Goal: Task Accomplishment & Management: Manage account settings

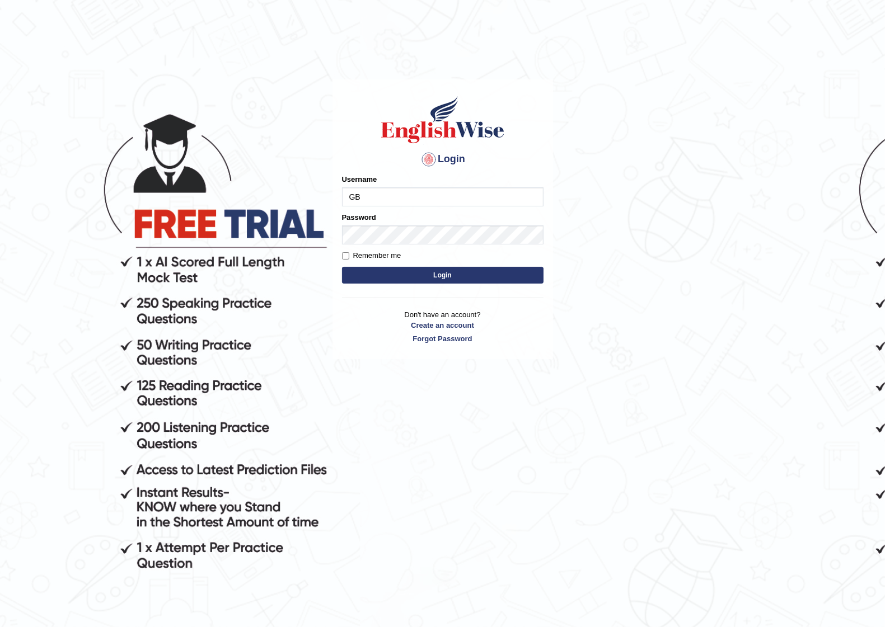
type input "G"
type input "BijayaS"
click at [384, 269] on button "Login" at bounding box center [443, 275] width 202 height 17
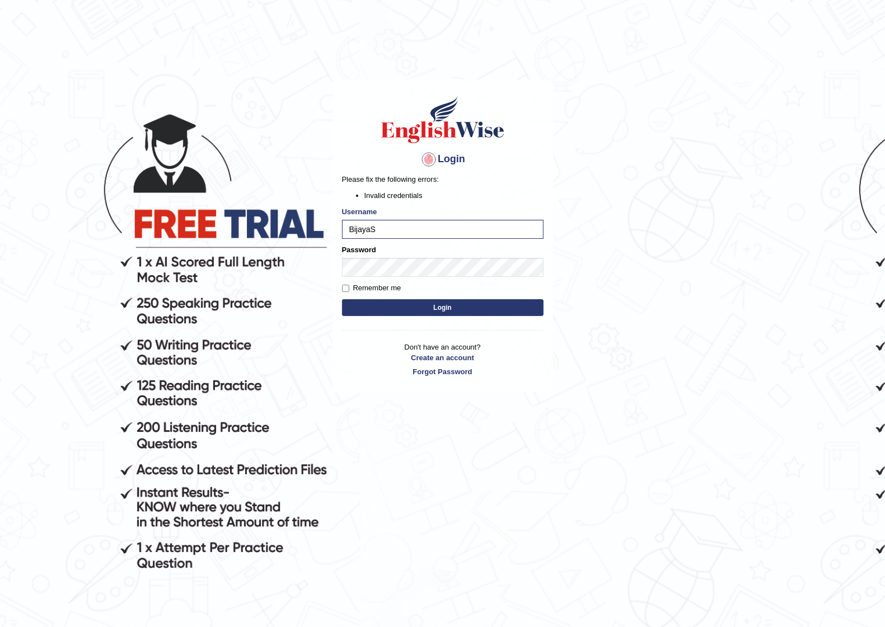
click at [412, 301] on button "Login" at bounding box center [443, 307] width 202 height 17
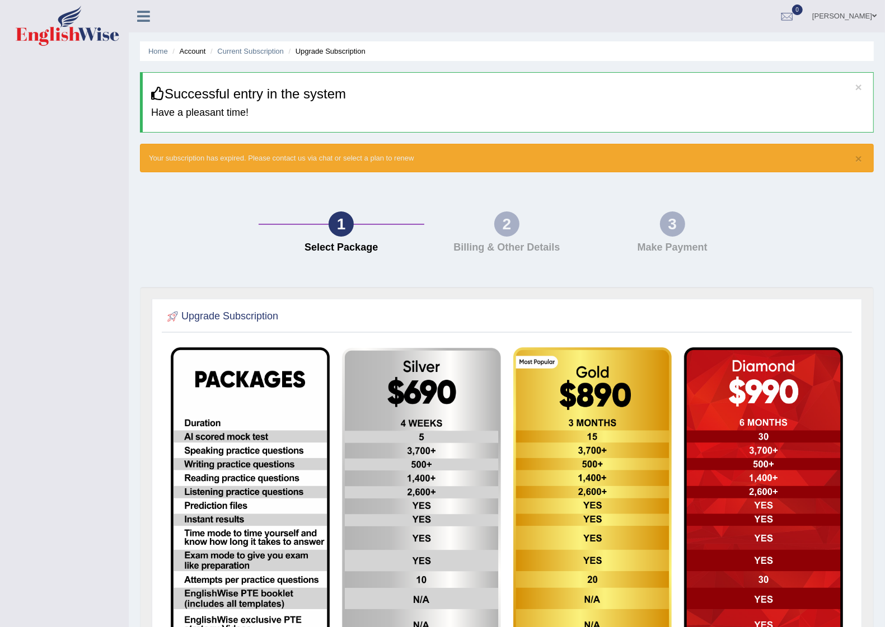
click at [497, 228] on div "2" at bounding box center [506, 224] width 25 height 25
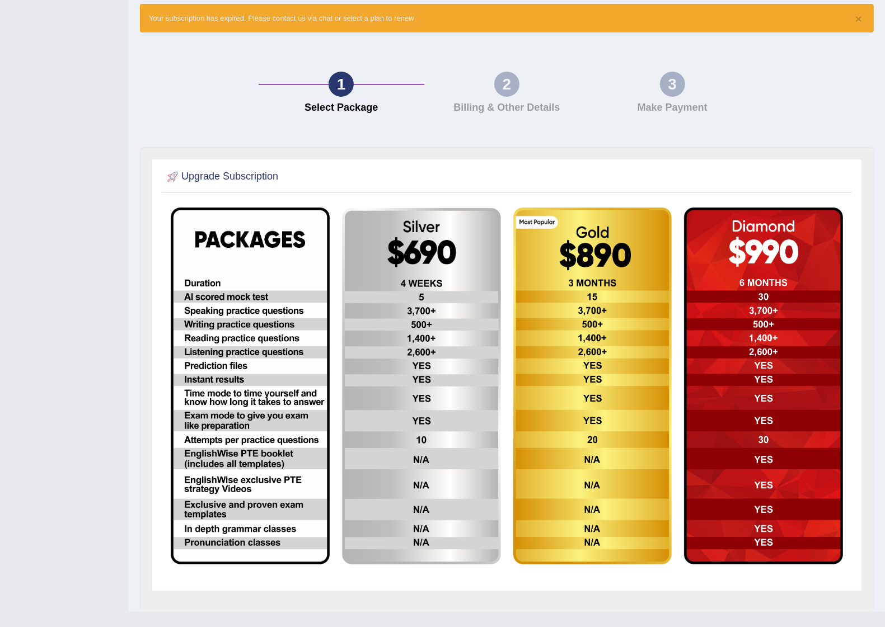
scroll to position [164, 0]
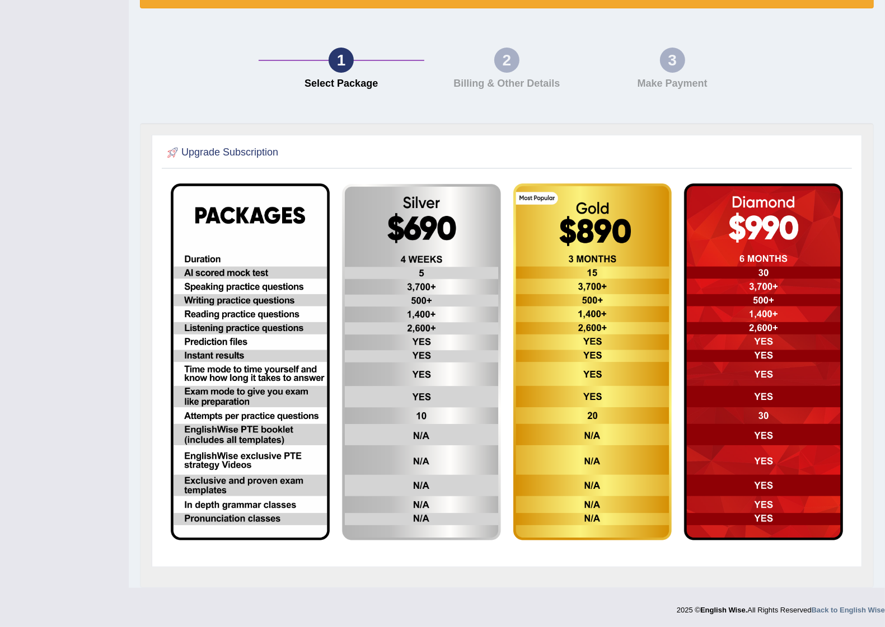
click at [269, 230] on img at bounding box center [250, 362] width 159 height 357
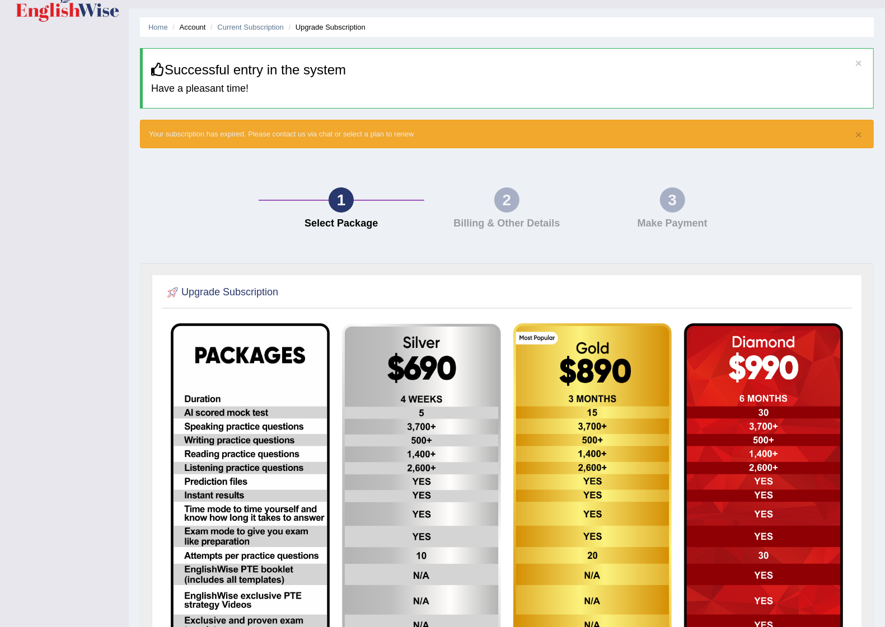
scroll to position [0, 0]
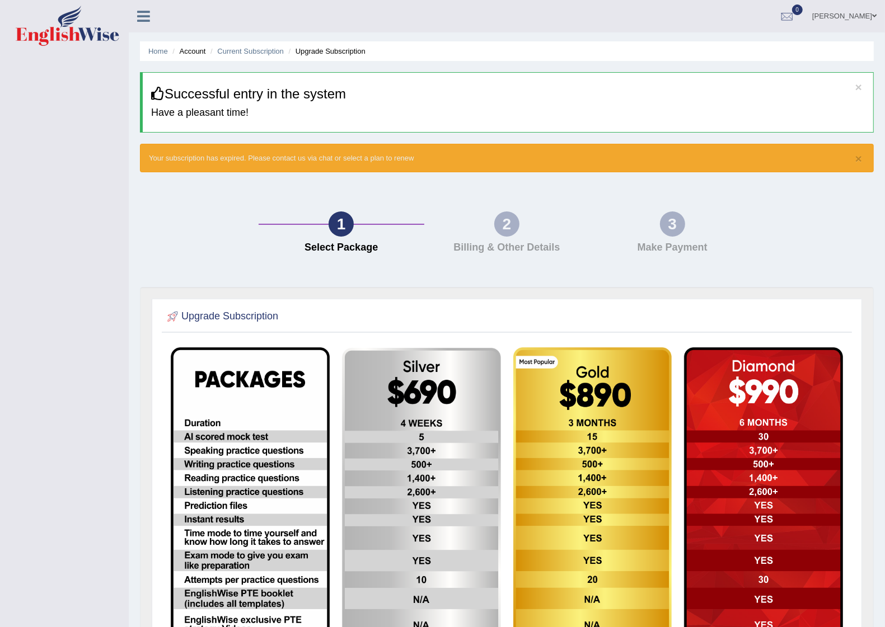
click at [144, 17] on icon at bounding box center [143, 16] width 13 height 15
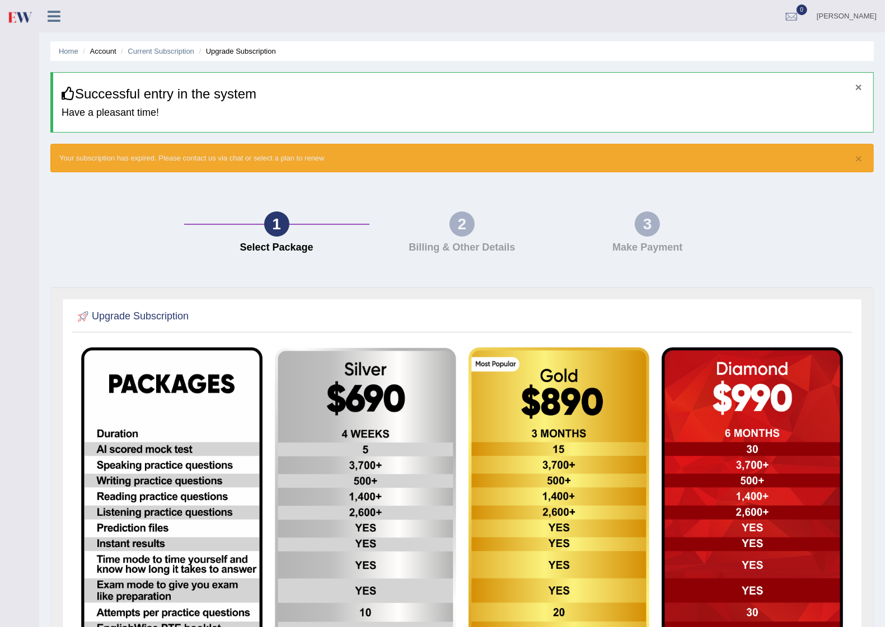
click at [856, 87] on button "×" at bounding box center [858, 87] width 7 height 12
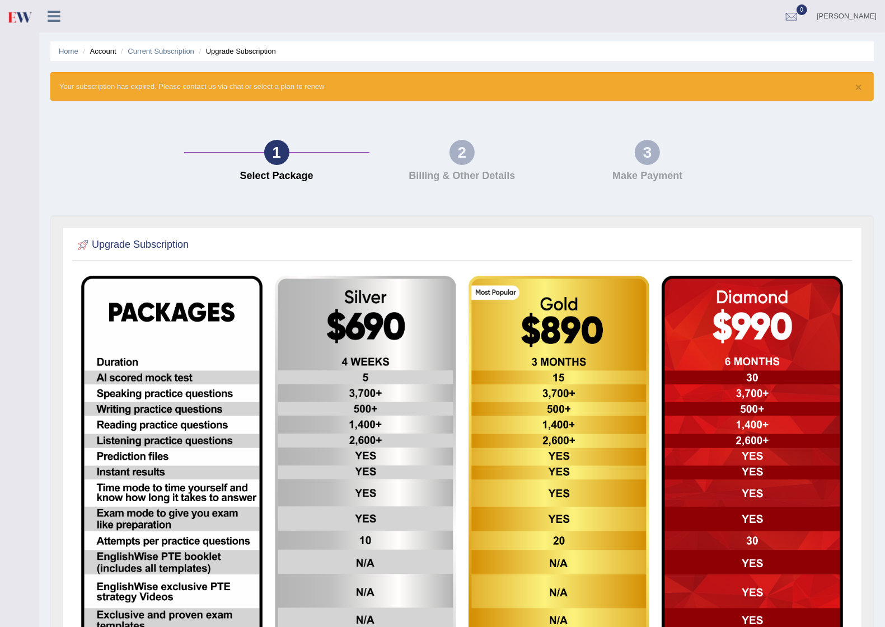
click at [57, 15] on icon at bounding box center [54, 16] width 13 height 15
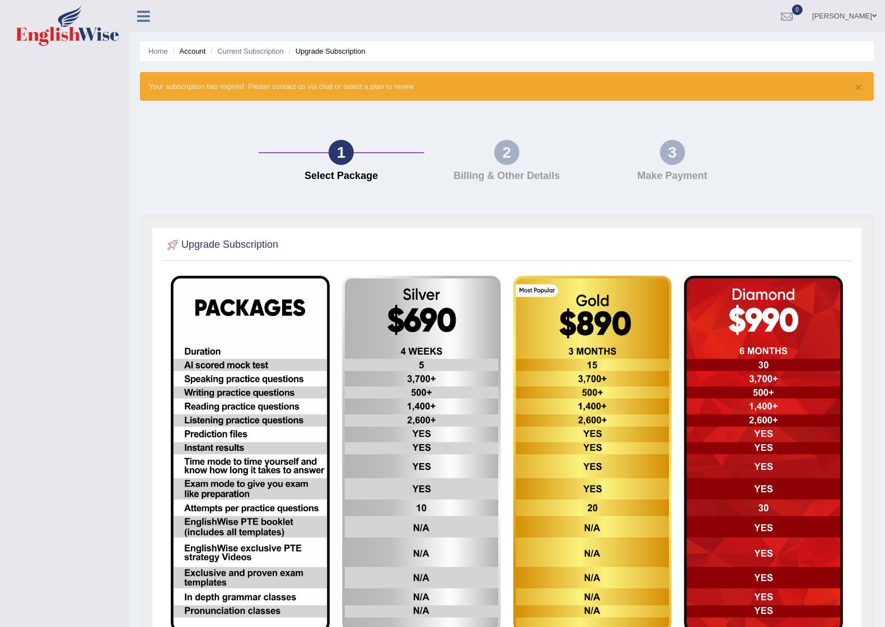
click at [150, 17] on link at bounding box center [144, 15] width 30 height 17
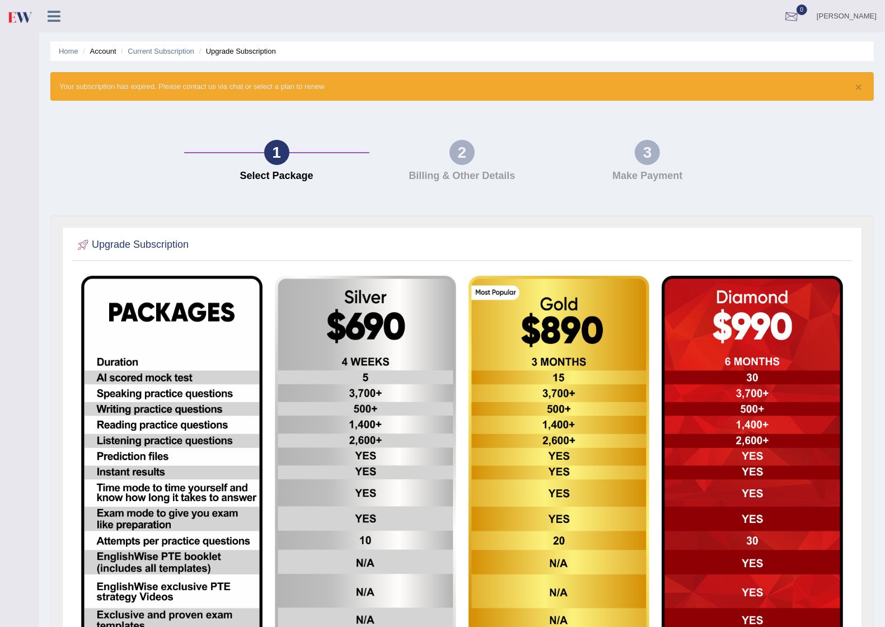
click at [844, 12] on link "Bijaya Sapkota" at bounding box center [846, 14] width 77 height 29
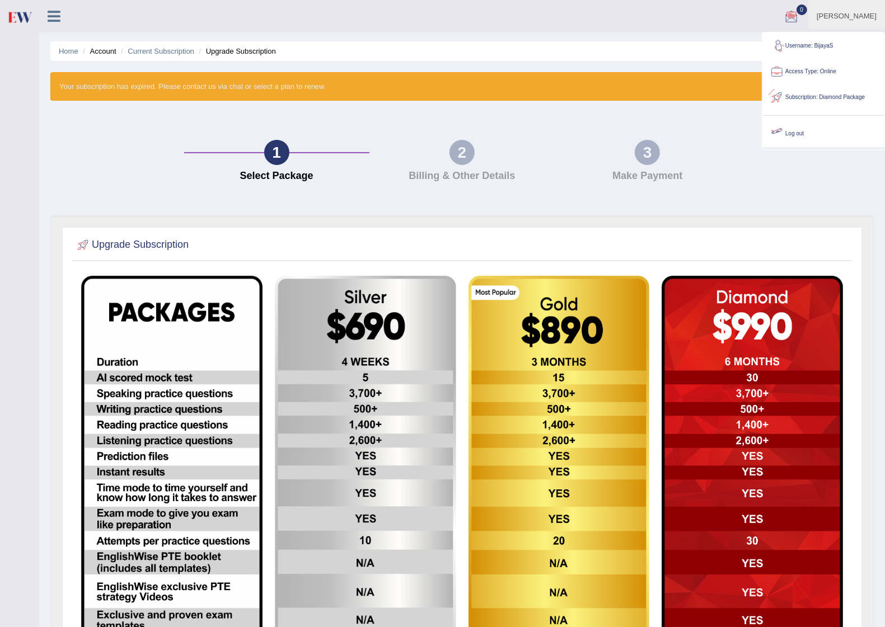
click at [804, 130] on link "Log out" at bounding box center [823, 134] width 121 height 26
